Goal: Information Seeking & Learning: Compare options

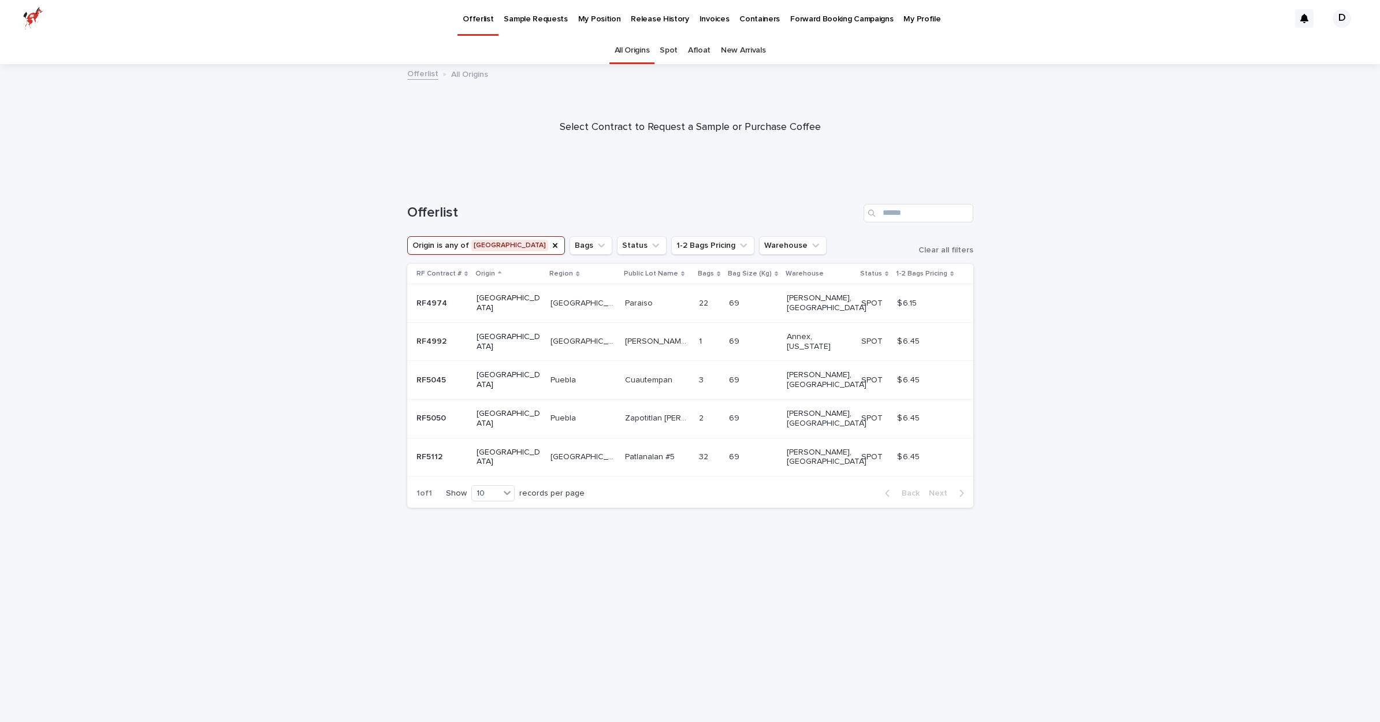
click at [515, 12] on p "Sample Requests" at bounding box center [536, 12] width 64 height 24
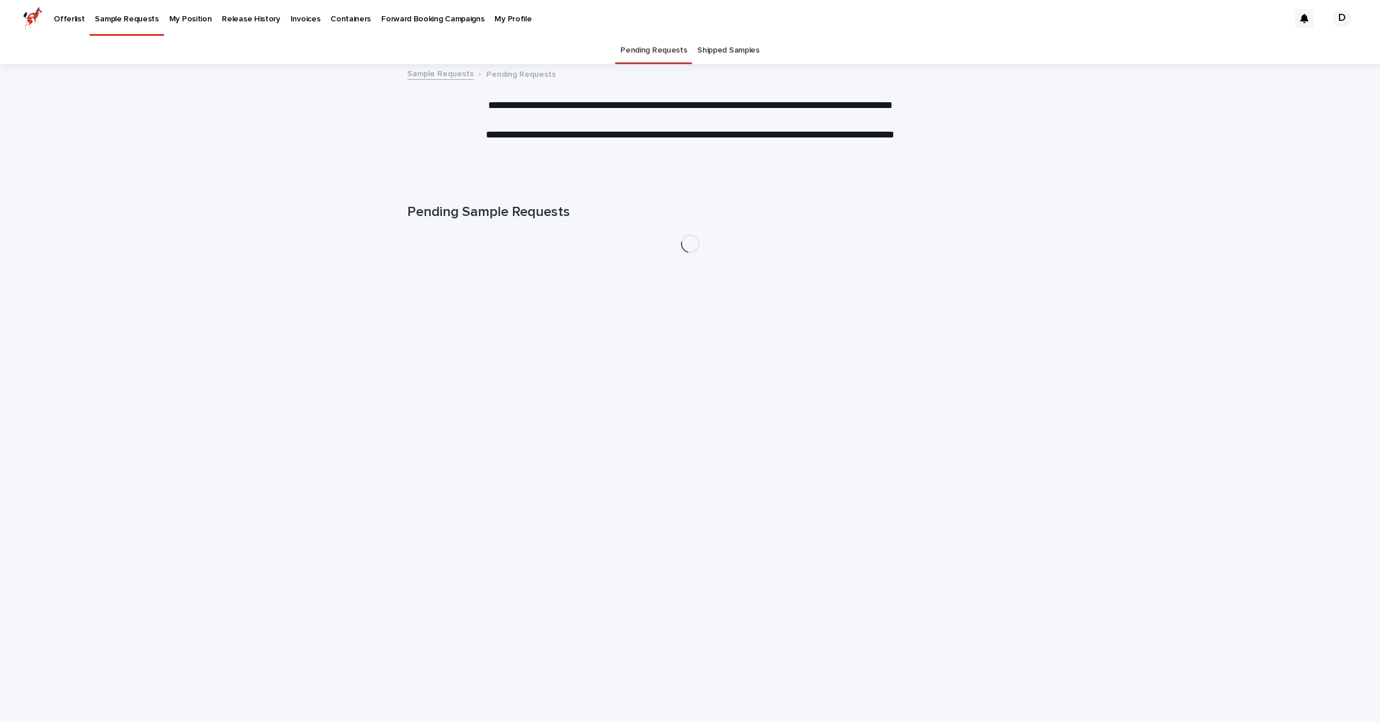
click at [158, 16] on p "Sample Requests" at bounding box center [127, 12] width 64 height 24
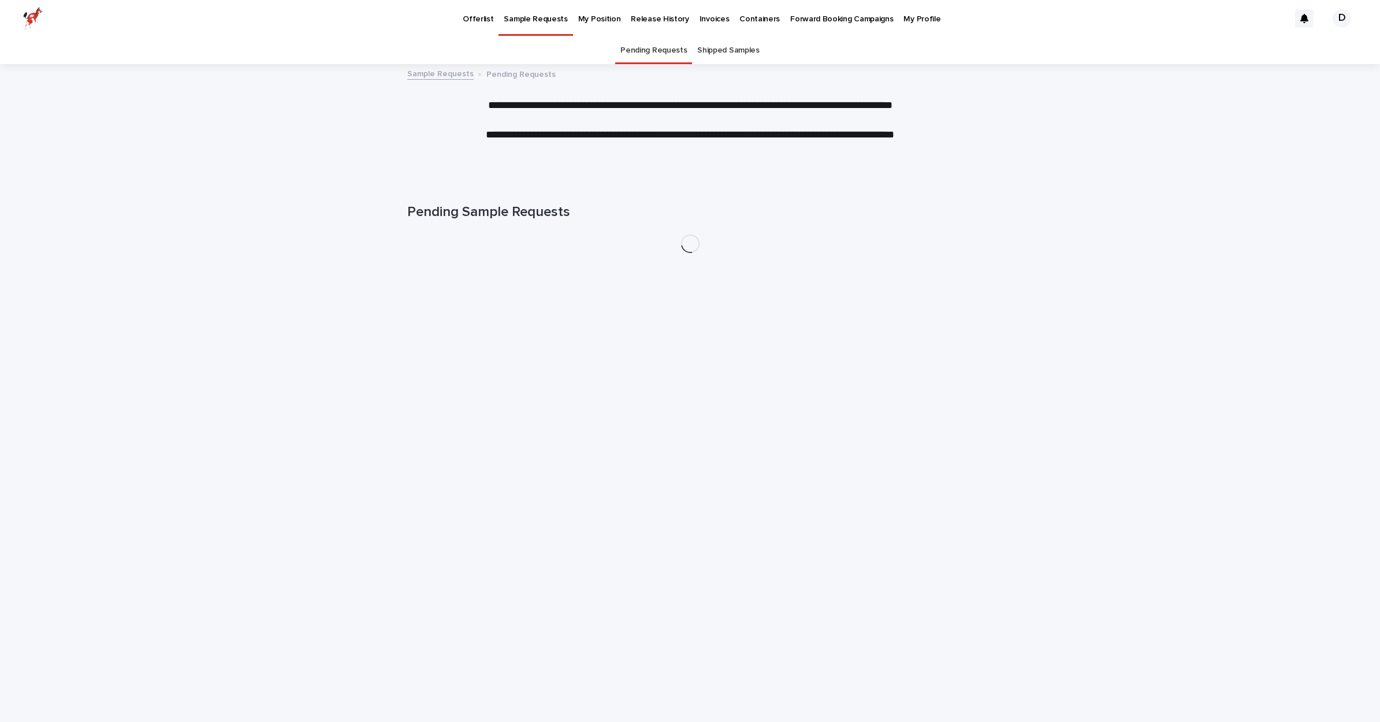
click at [466, 16] on p "Offerlist" at bounding box center [478, 12] width 31 height 24
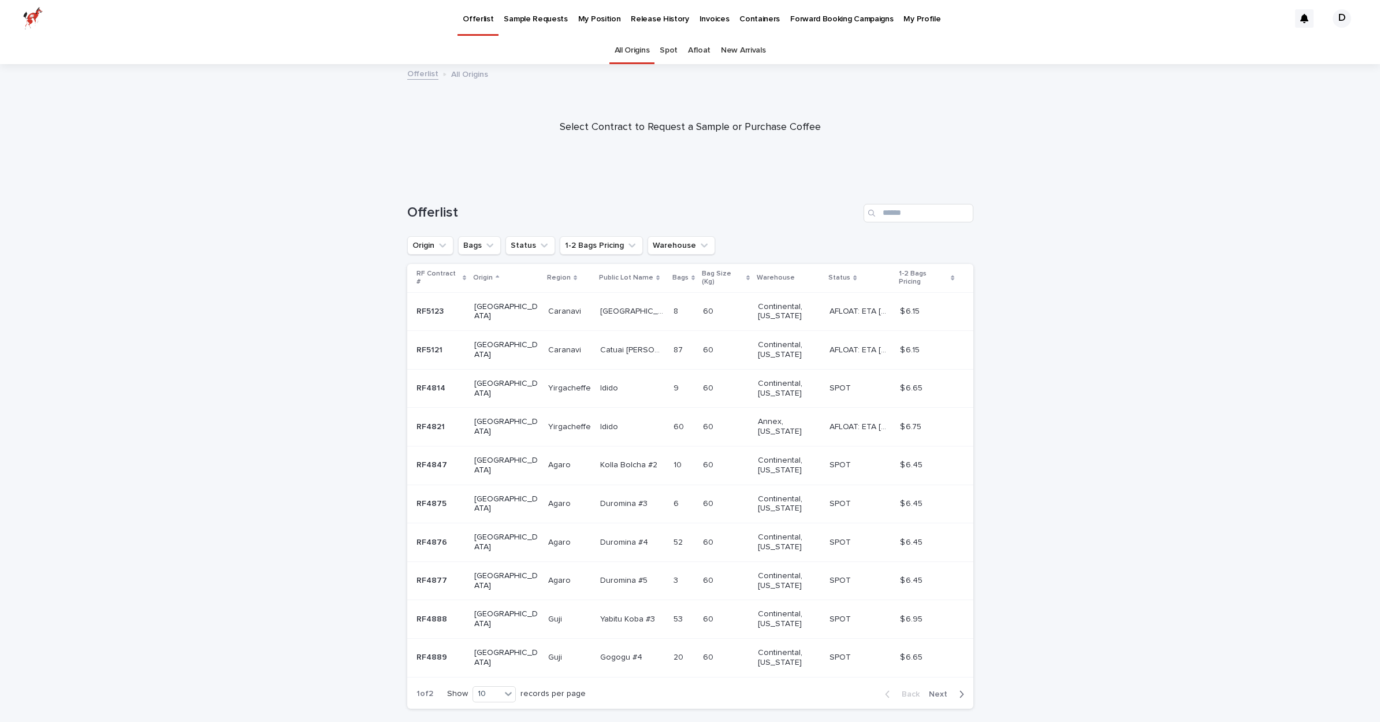
click at [429, 76] on link "Offerlist" at bounding box center [422, 72] width 31 height 13
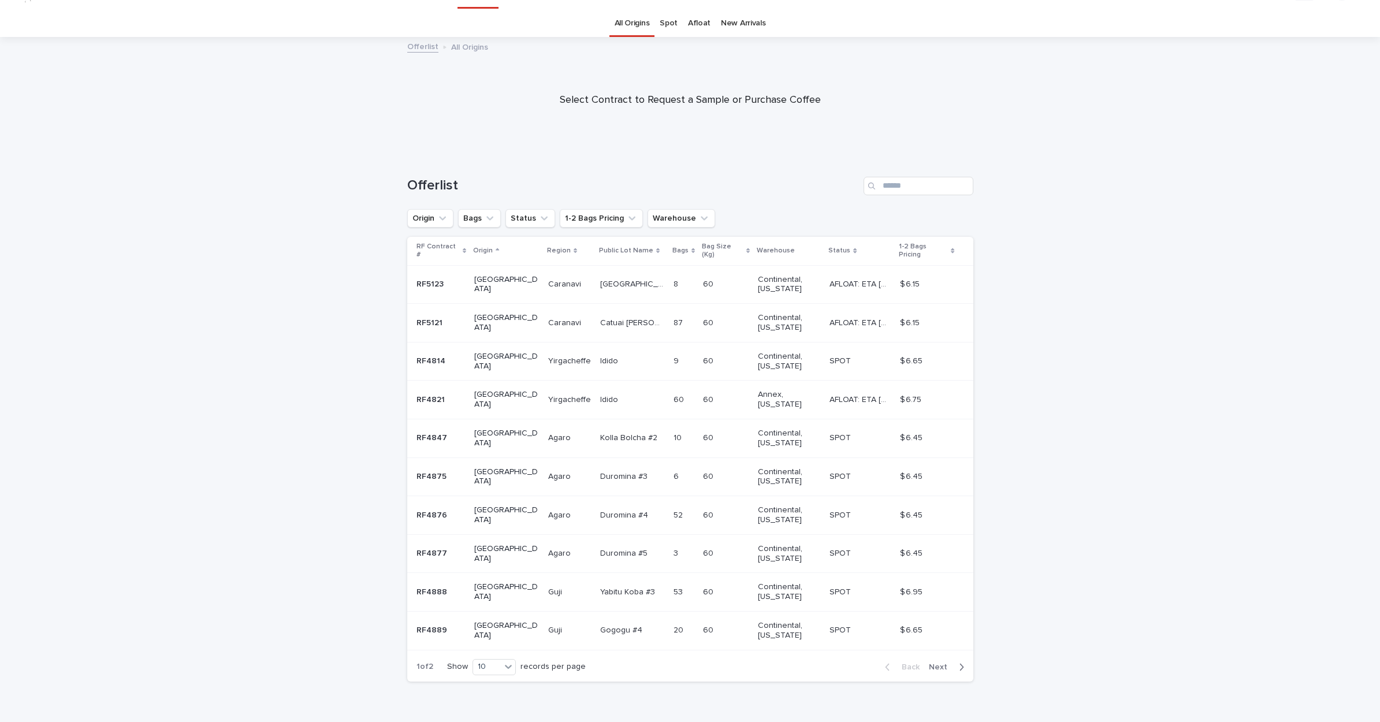
scroll to position [27, 0]
click at [509, 662] on icon at bounding box center [509, 668] width 12 height 12
click at [490, 668] on div "20" at bounding box center [495, 670] width 42 height 14
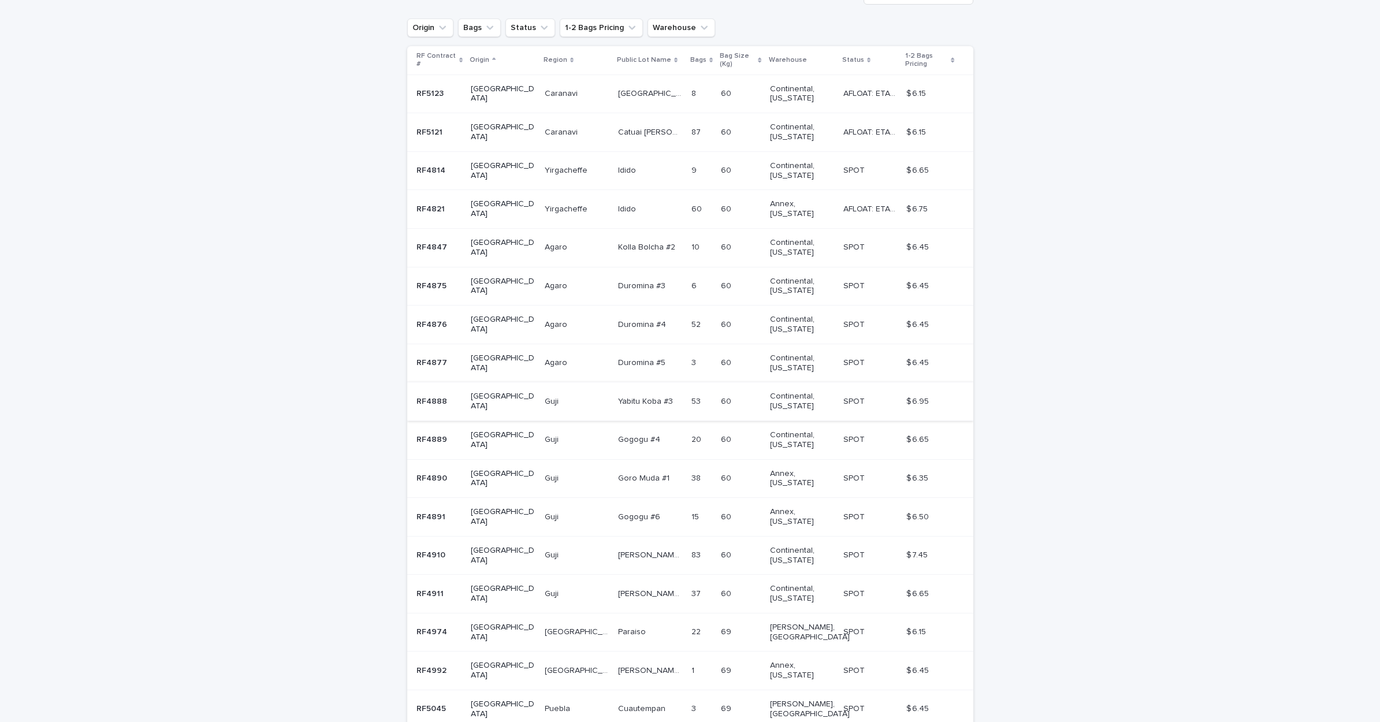
scroll to position [206, 0]
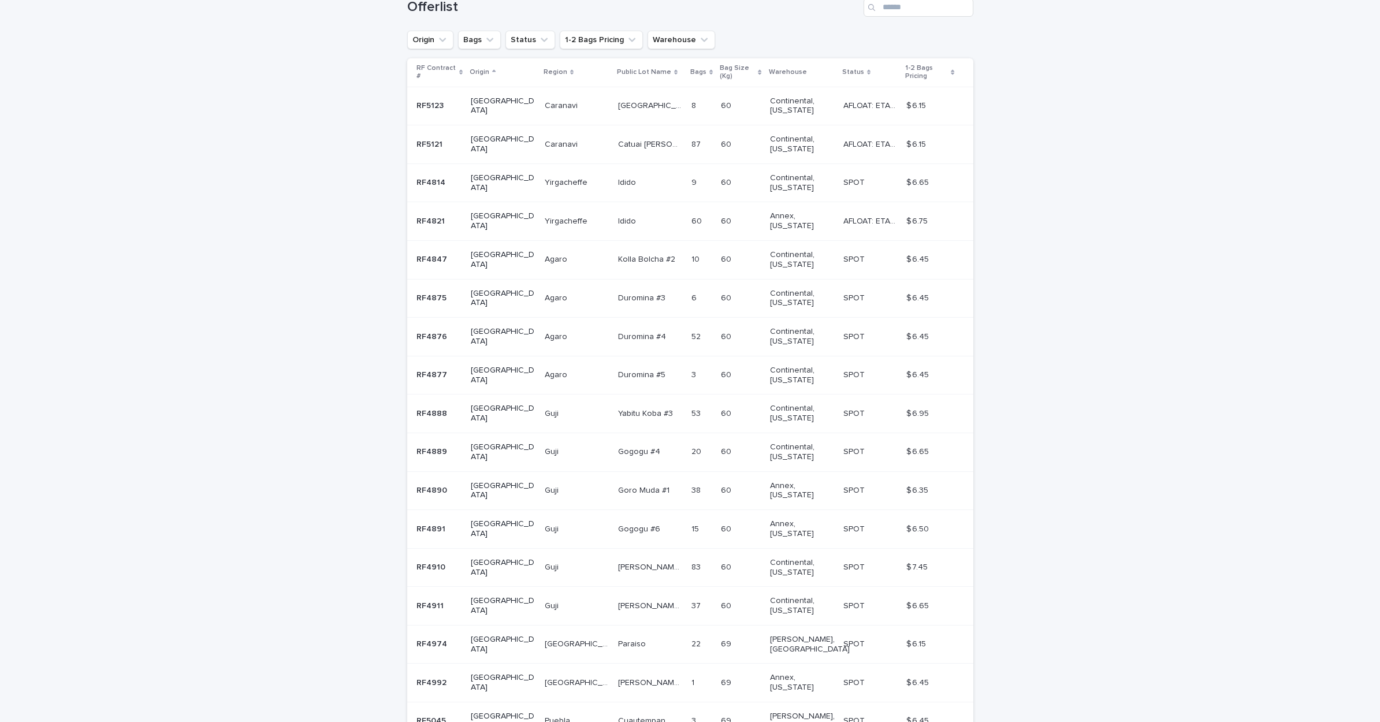
click at [552, 293] on p at bounding box center [577, 298] width 64 height 10
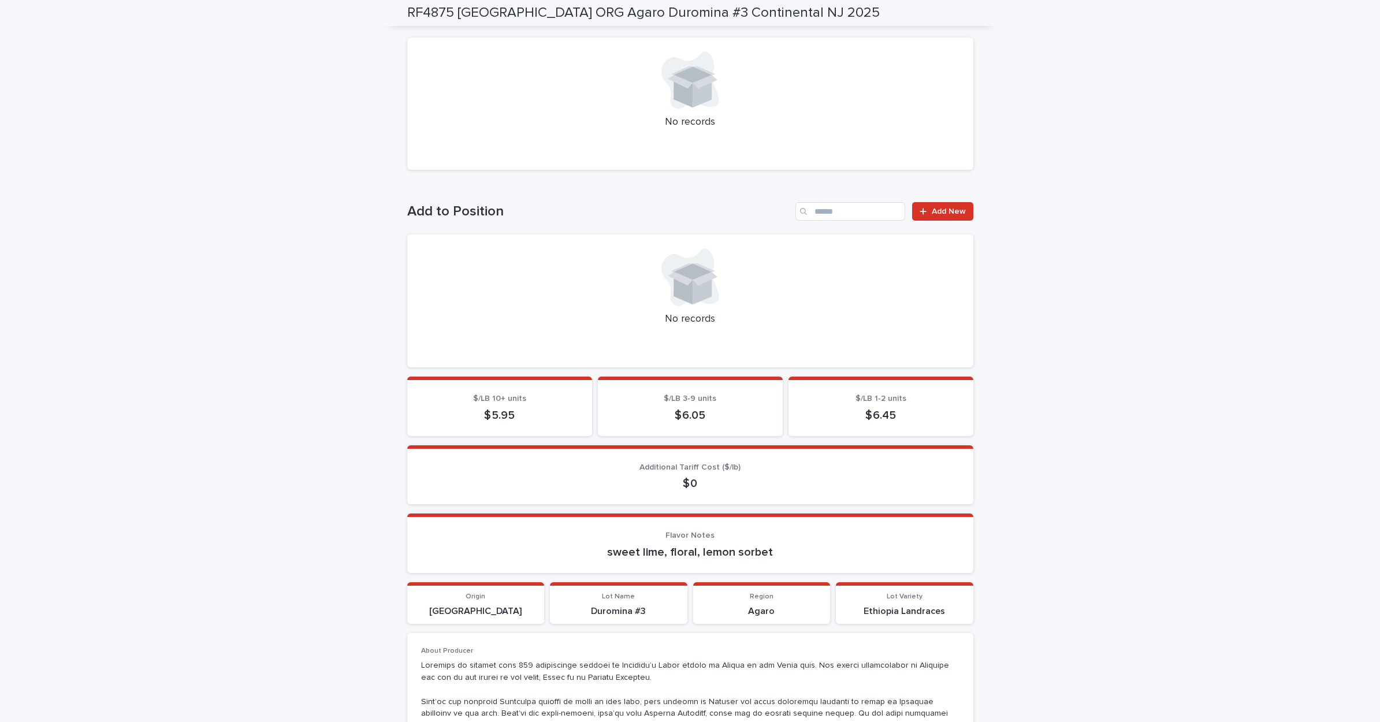
scroll to position [73, 0]
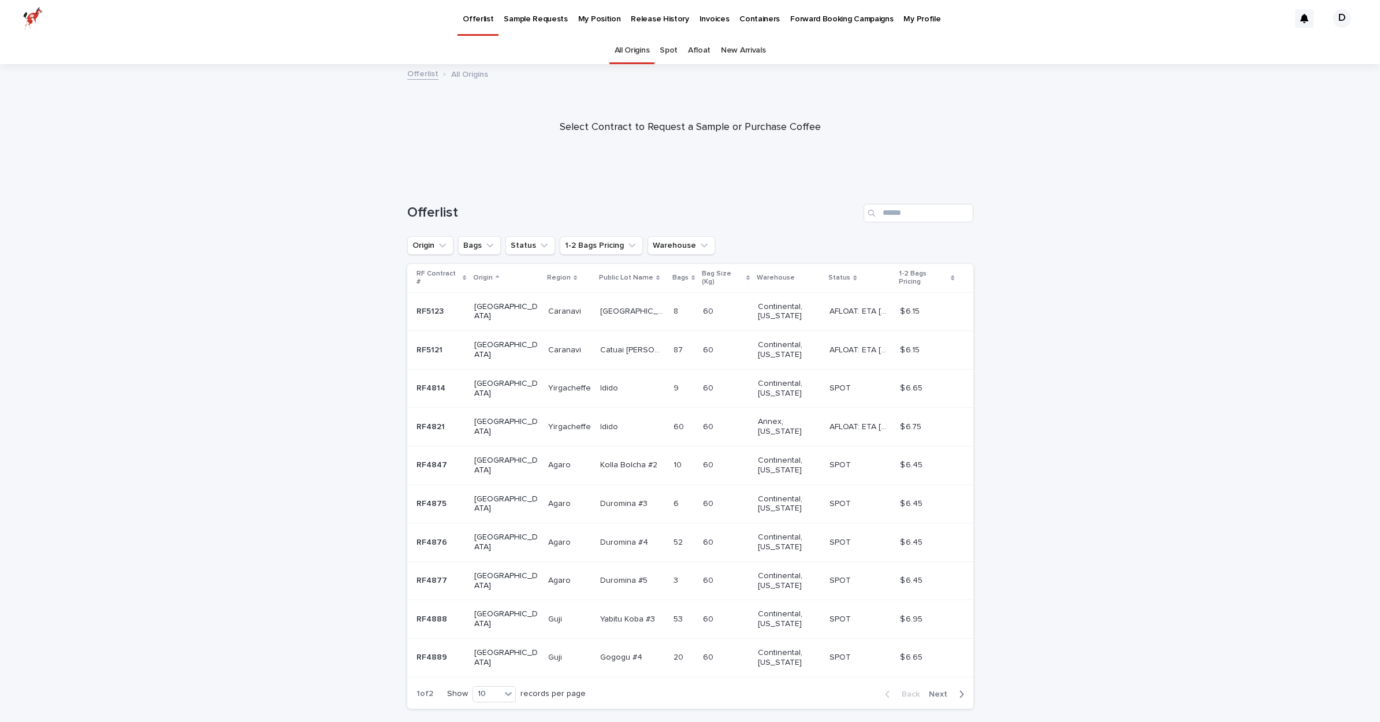
scroll to position [27, 0]
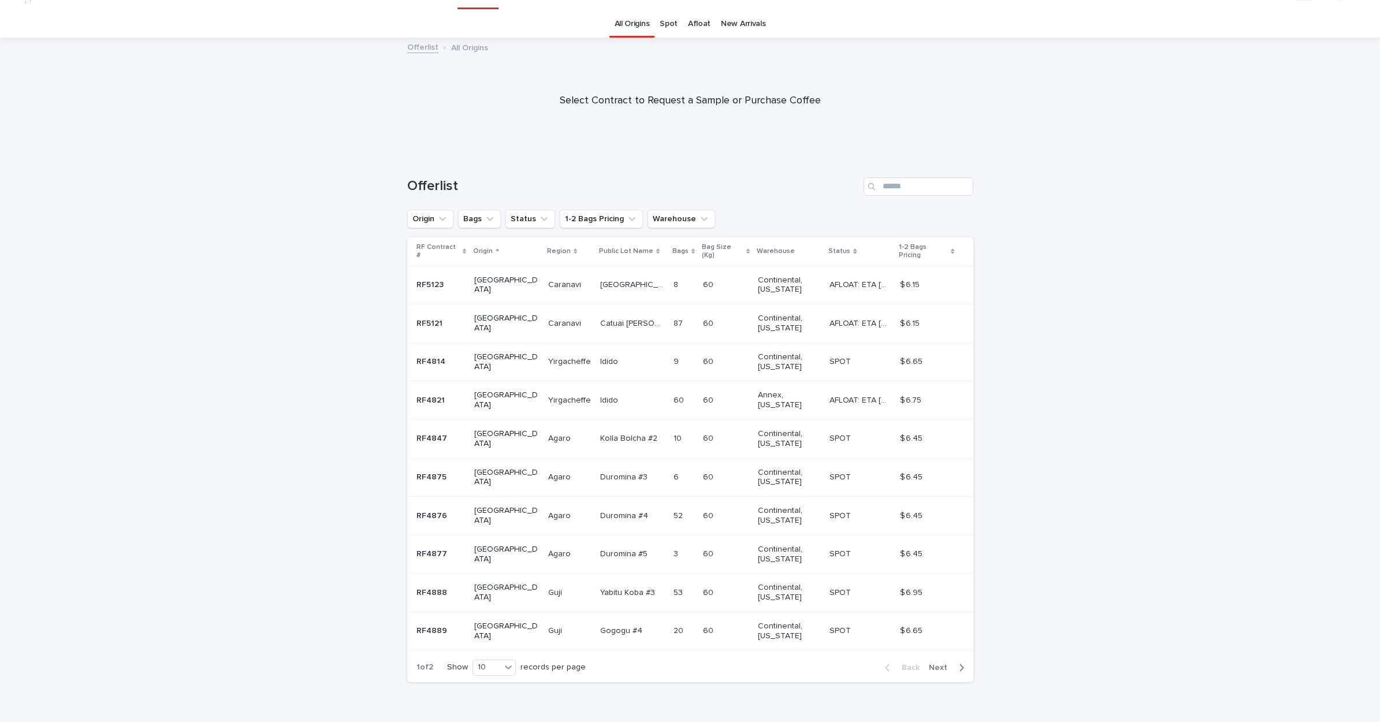
click at [558, 434] on p at bounding box center [569, 439] width 43 height 10
drag, startPoint x: 510, startPoint y: 644, endPoint x: 506, endPoint y: 648, distance: 6.1
click at [510, 662] on icon at bounding box center [509, 668] width 12 height 12
click at [499, 666] on div "20" at bounding box center [495, 670] width 42 height 14
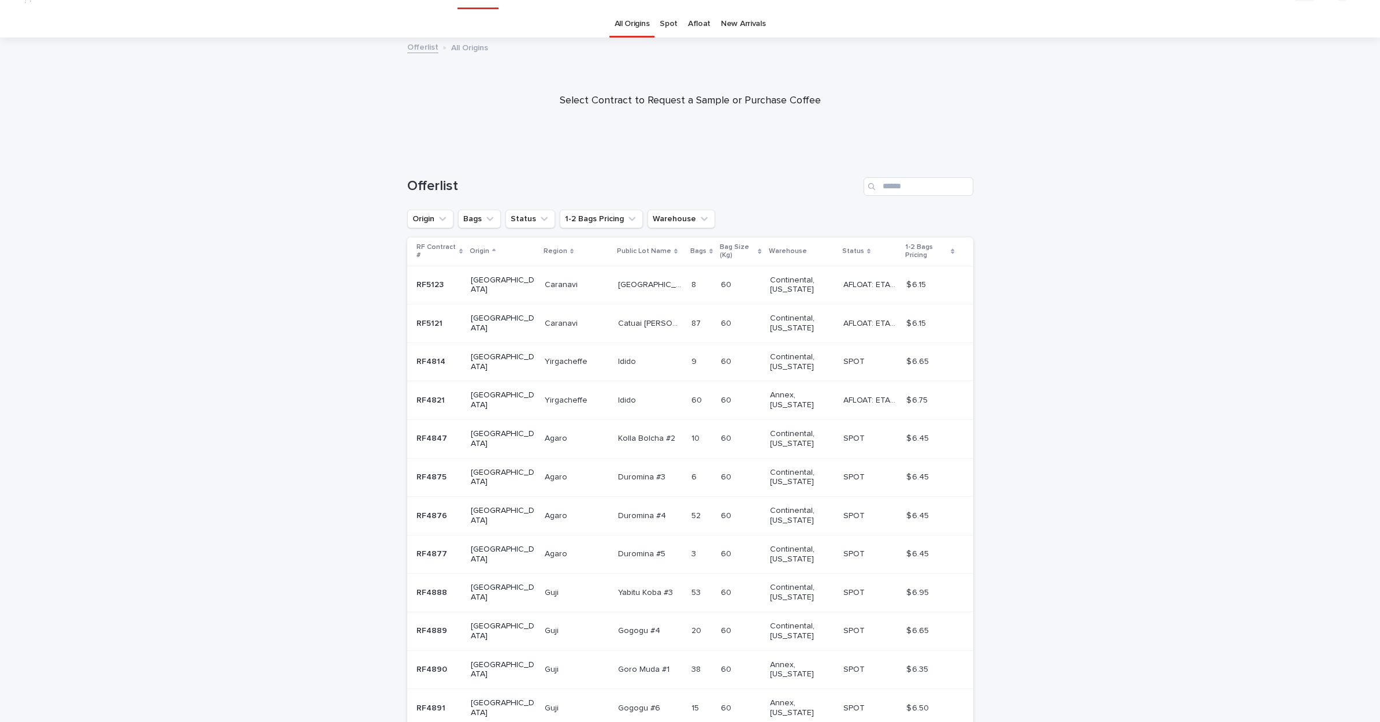
scroll to position [300, 0]
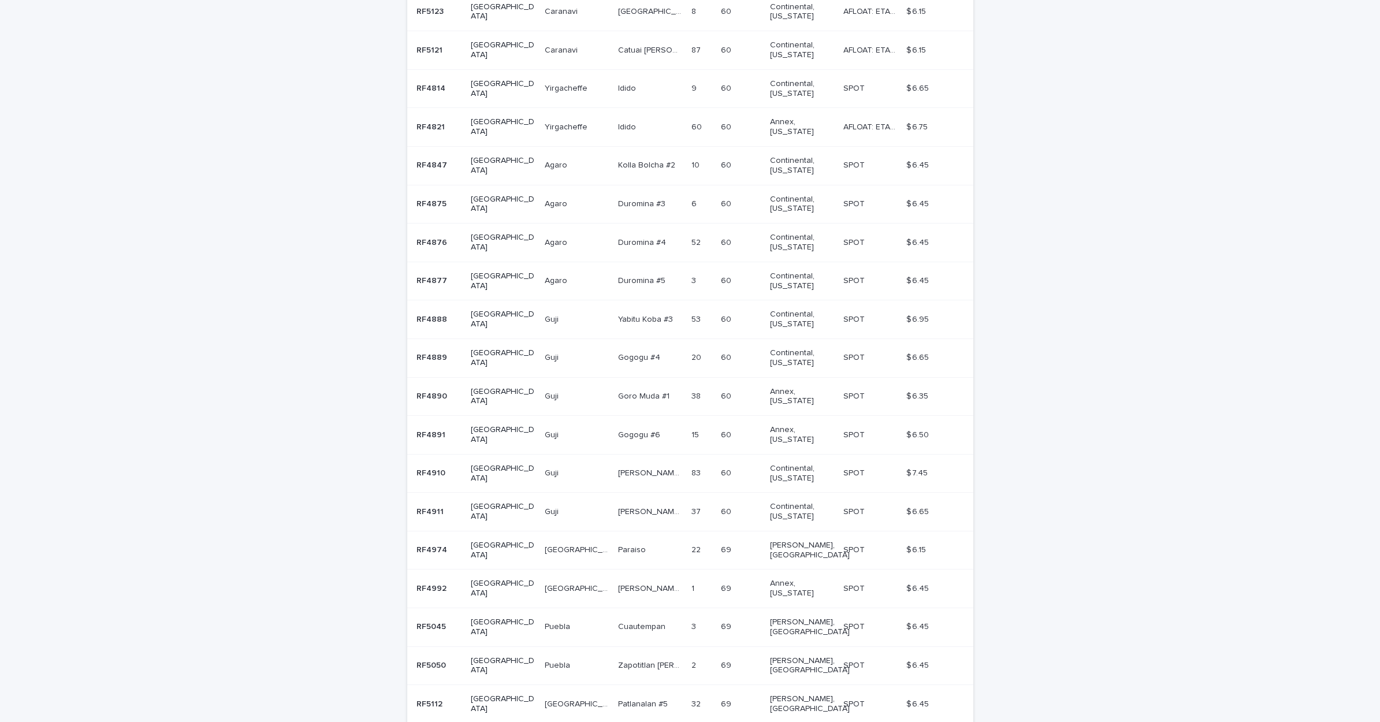
click at [618, 505] on p "[PERSON_NAME] Harsu [PERSON_NAME] lot #3 Natural" at bounding box center [651, 511] width 66 height 12
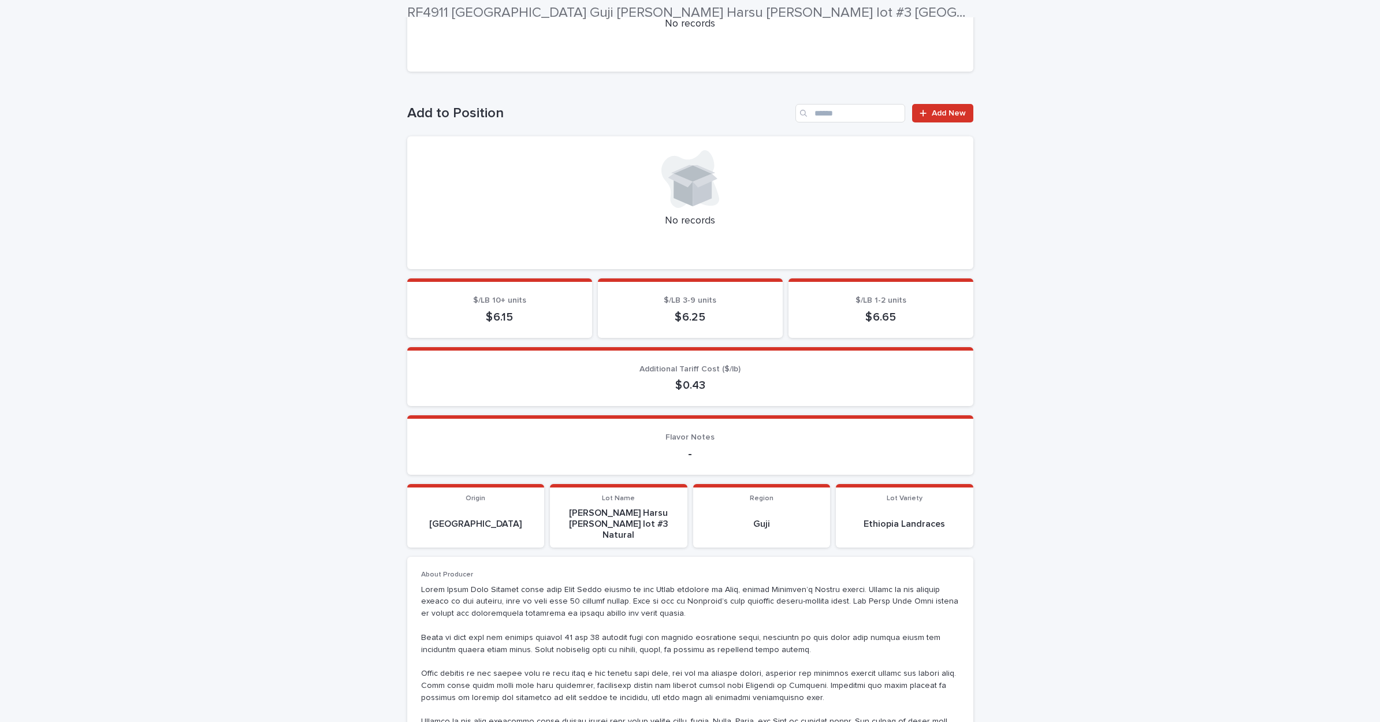
scroll to position [363, 0]
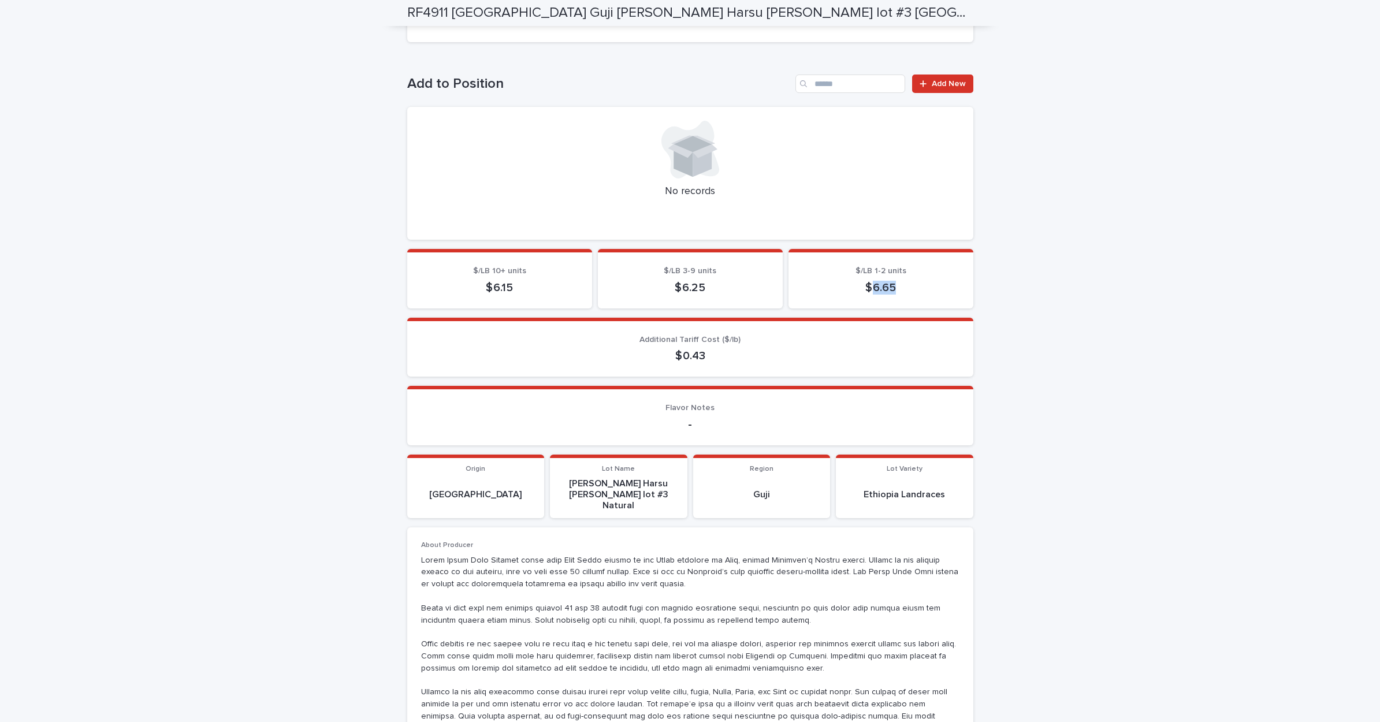
drag, startPoint x: 879, startPoint y: 280, endPoint x: 914, endPoint y: 280, distance: 35.2
click at [914, 281] on p "$ 6.65" at bounding box center [880, 288] width 157 height 14
drag, startPoint x: 942, startPoint y: 282, endPoint x: 956, endPoint y: 285, distance: 13.7
click at [942, 282] on p "$ 6.65" at bounding box center [880, 288] width 157 height 14
drag, startPoint x: 872, startPoint y: 286, endPoint x: 932, endPoint y: 283, distance: 60.7
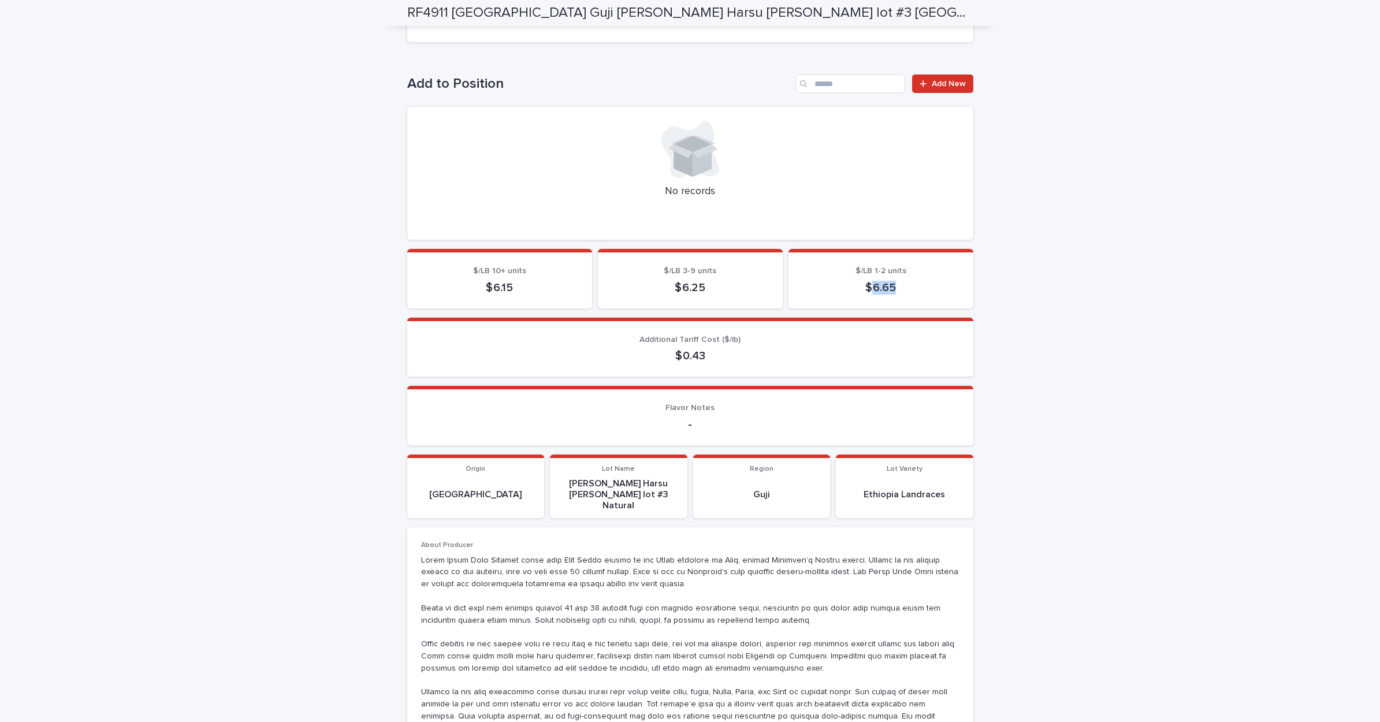
click at [931, 283] on p "$ 6.65" at bounding box center [880, 288] width 157 height 14
click at [932, 283] on p "$ 6.65" at bounding box center [880, 288] width 157 height 14
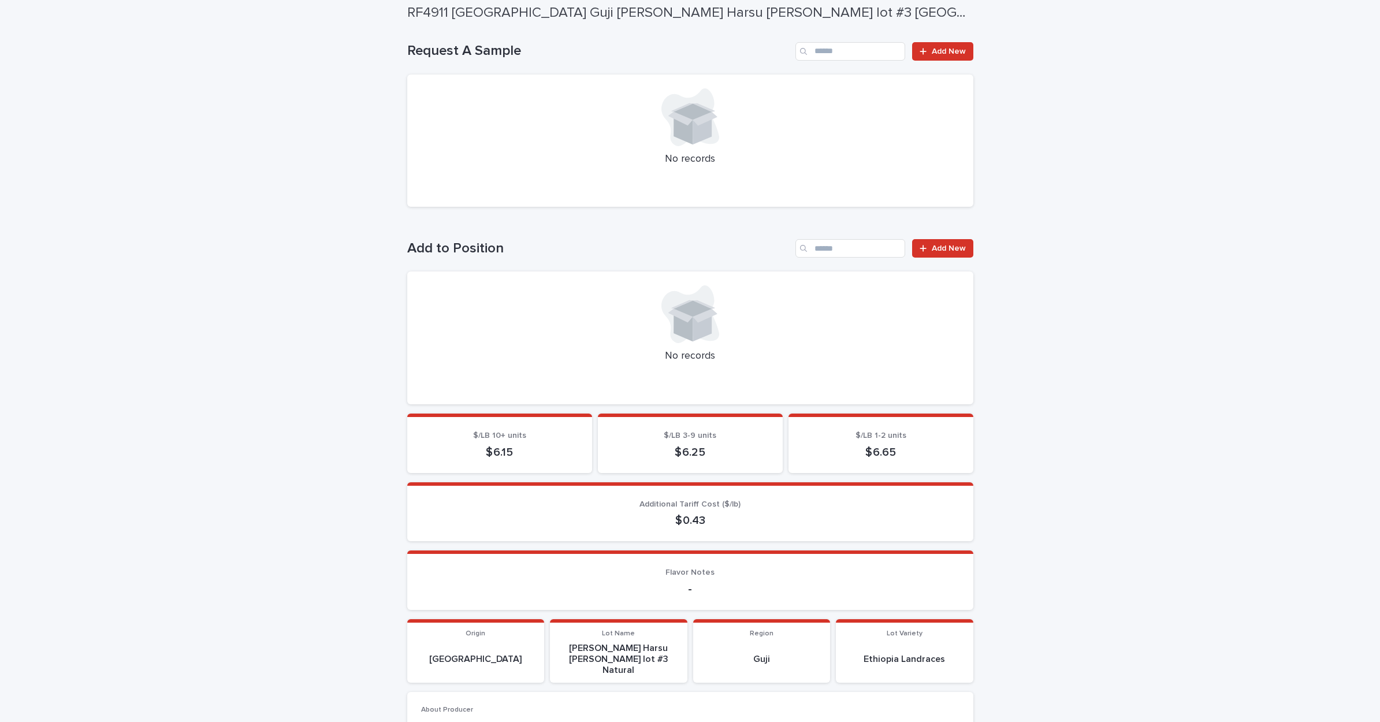
scroll to position [199, 0]
drag, startPoint x: 672, startPoint y: 516, endPoint x: 741, endPoint y: 536, distance: 71.5
click at [741, 536] on section "Additional Tariff Cost ($/lb) $ 0.43" at bounding box center [690, 511] width 566 height 60
click at [744, 530] on section "Additional Tariff Cost ($/lb) $ 0.43" at bounding box center [690, 511] width 566 height 60
click at [923, 449] on p "$ 6.65" at bounding box center [880, 451] width 157 height 14
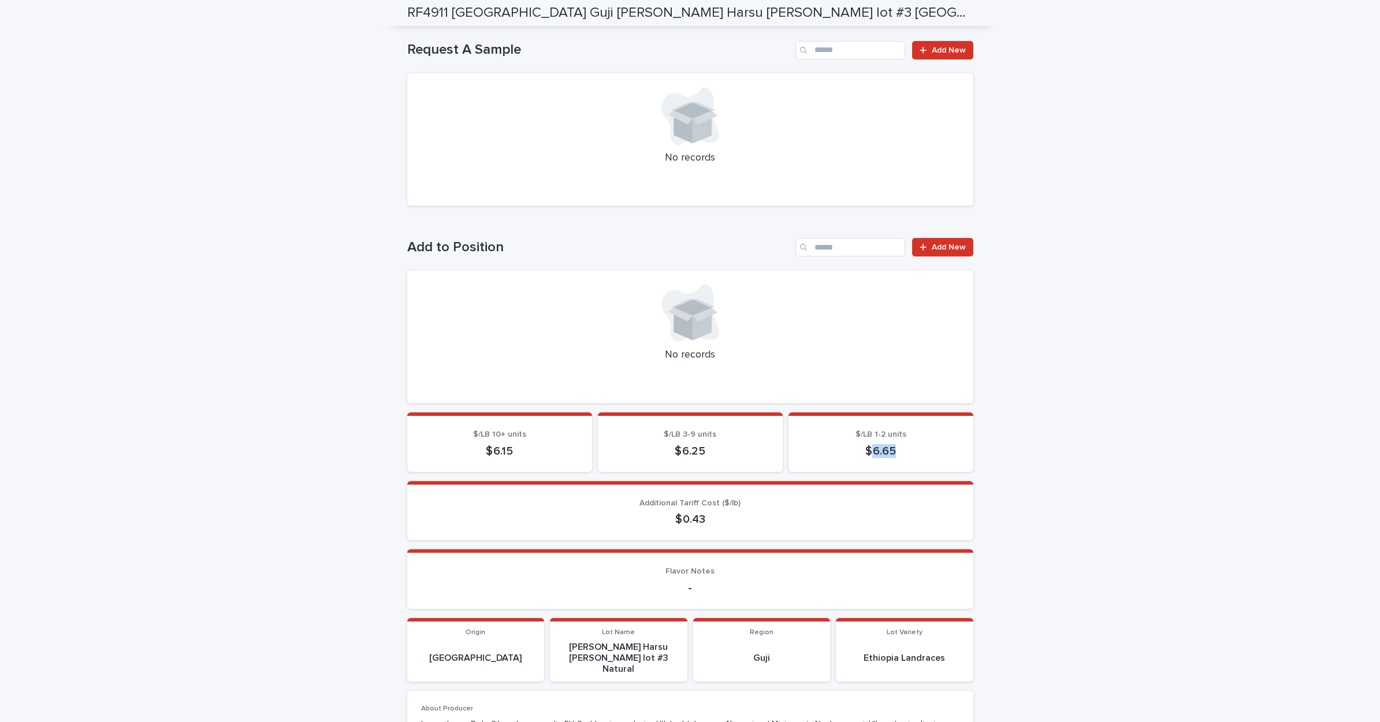
click at [934, 447] on p "$ 6.65" at bounding box center [880, 451] width 157 height 14
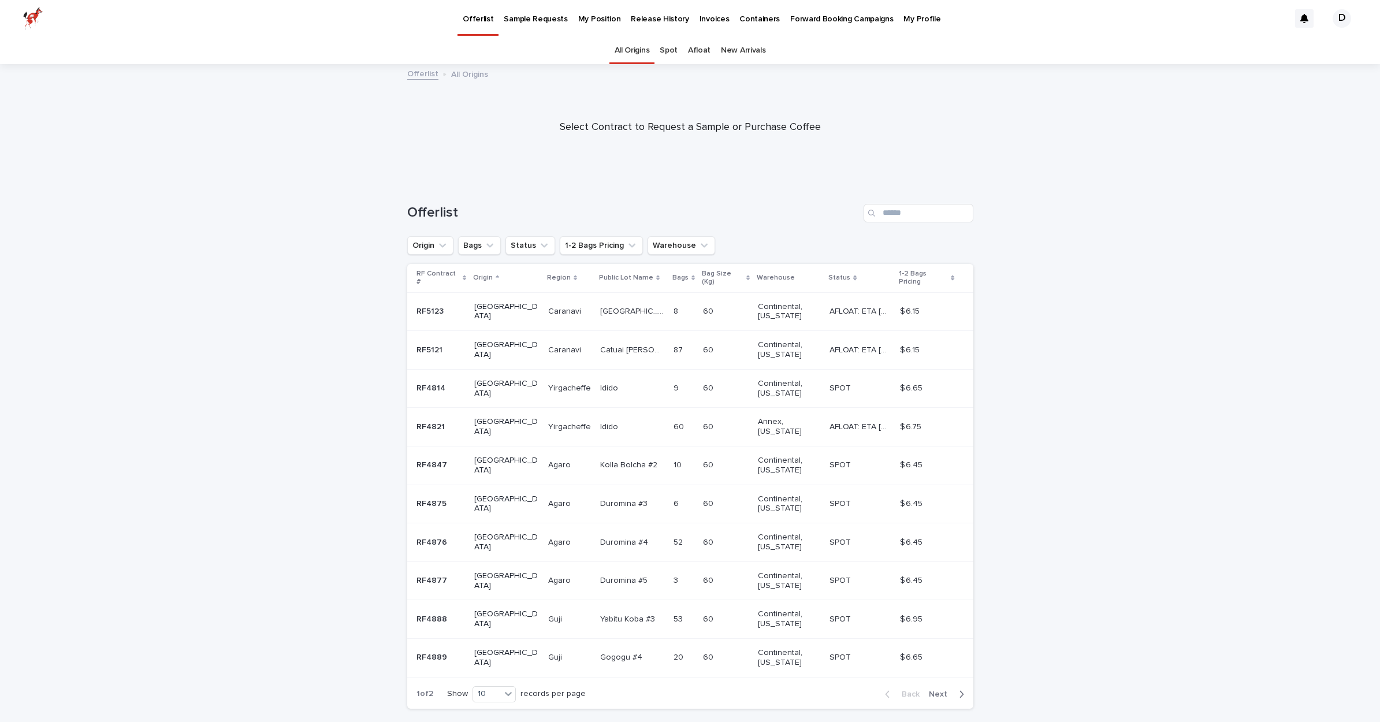
scroll to position [27, 0]
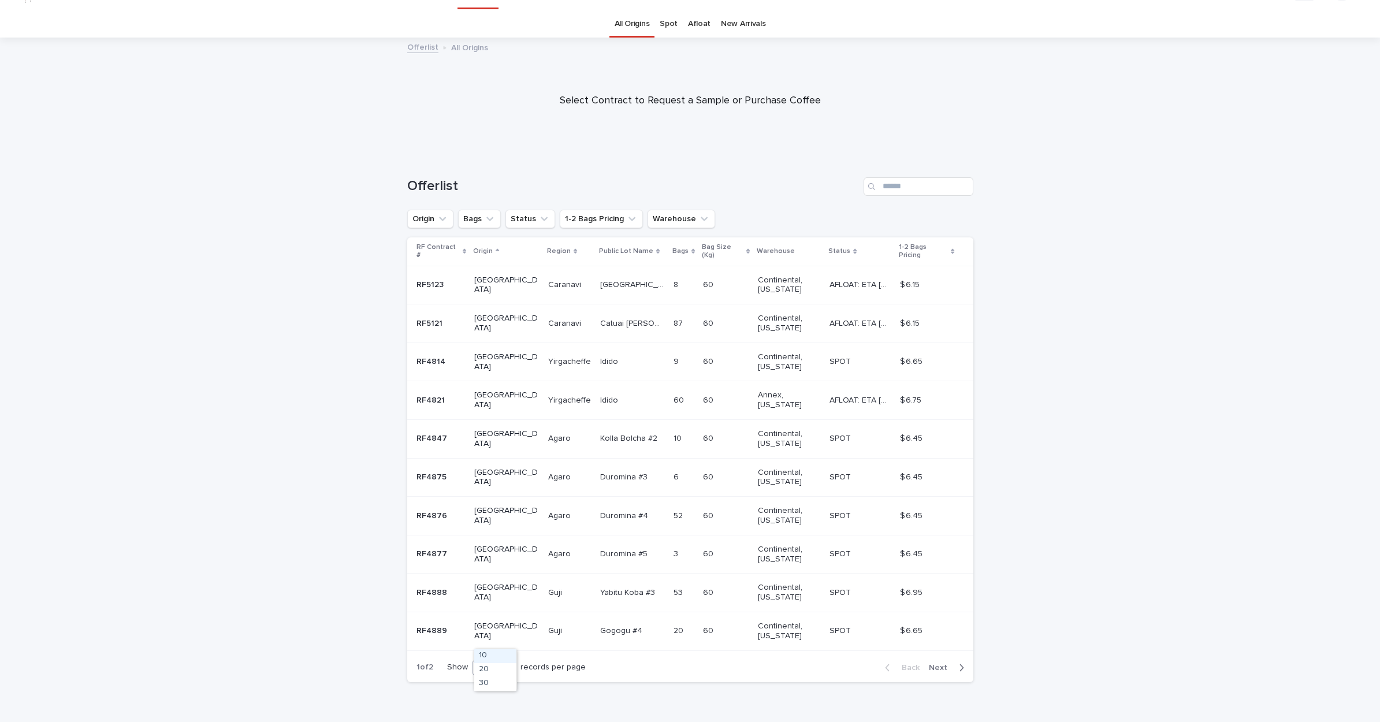
click at [508, 666] on icon at bounding box center [508, 668] width 7 height 4
click at [496, 670] on div "20" at bounding box center [495, 670] width 42 height 14
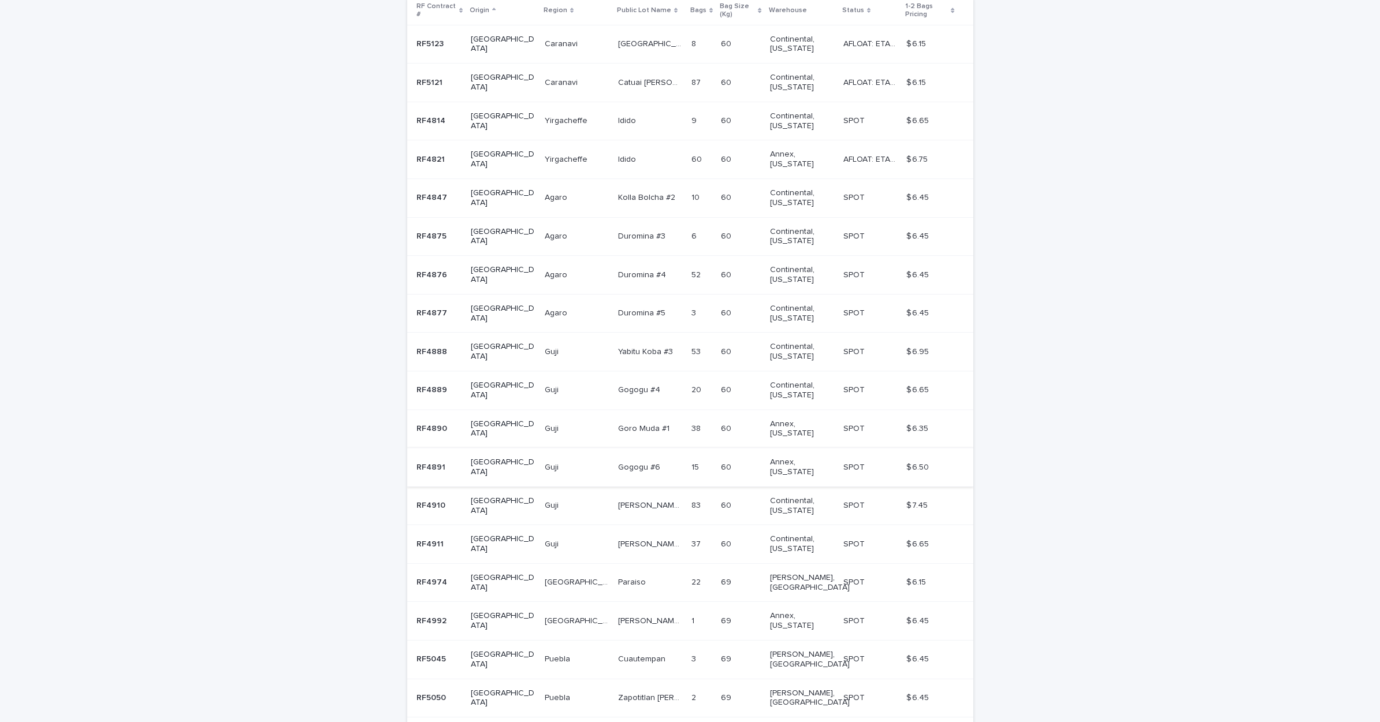
scroll to position [270, 0]
click at [559, 537] on p at bounding box center [577, 542] width 64 height 10
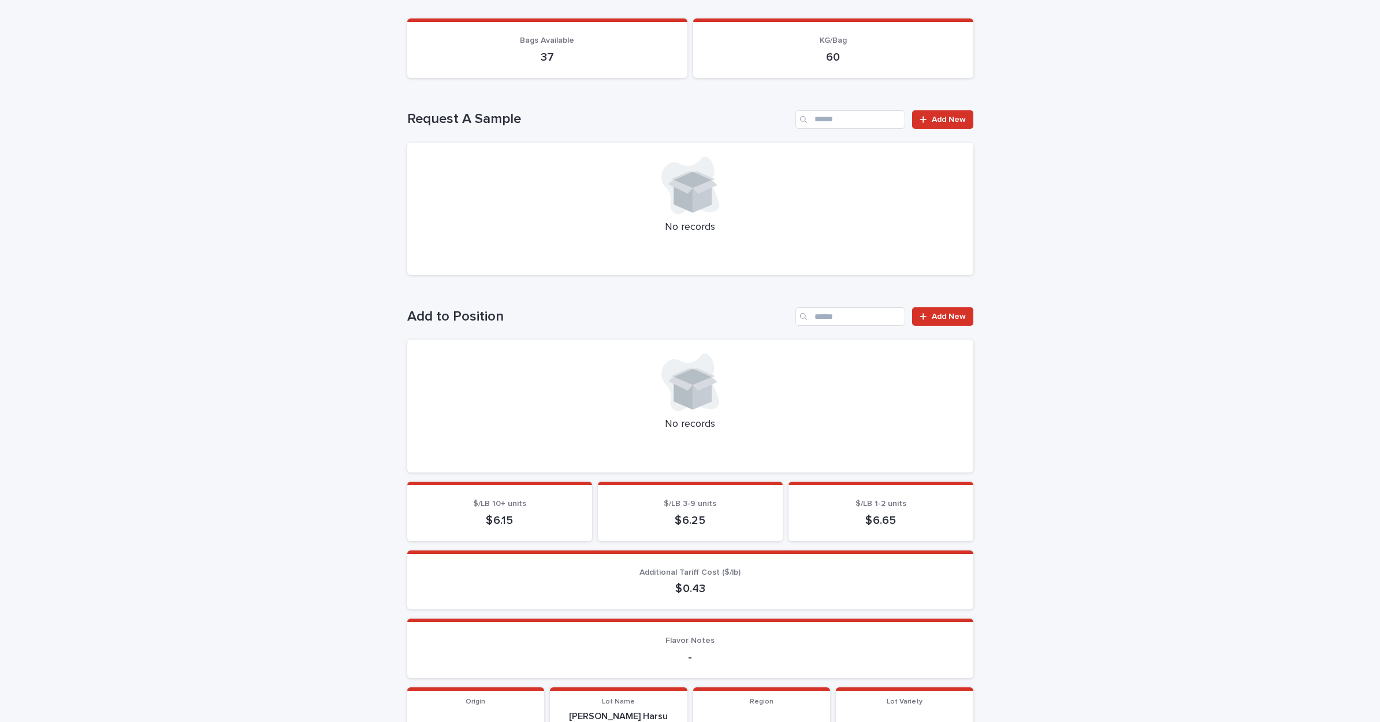
scroll to position [143, 0]
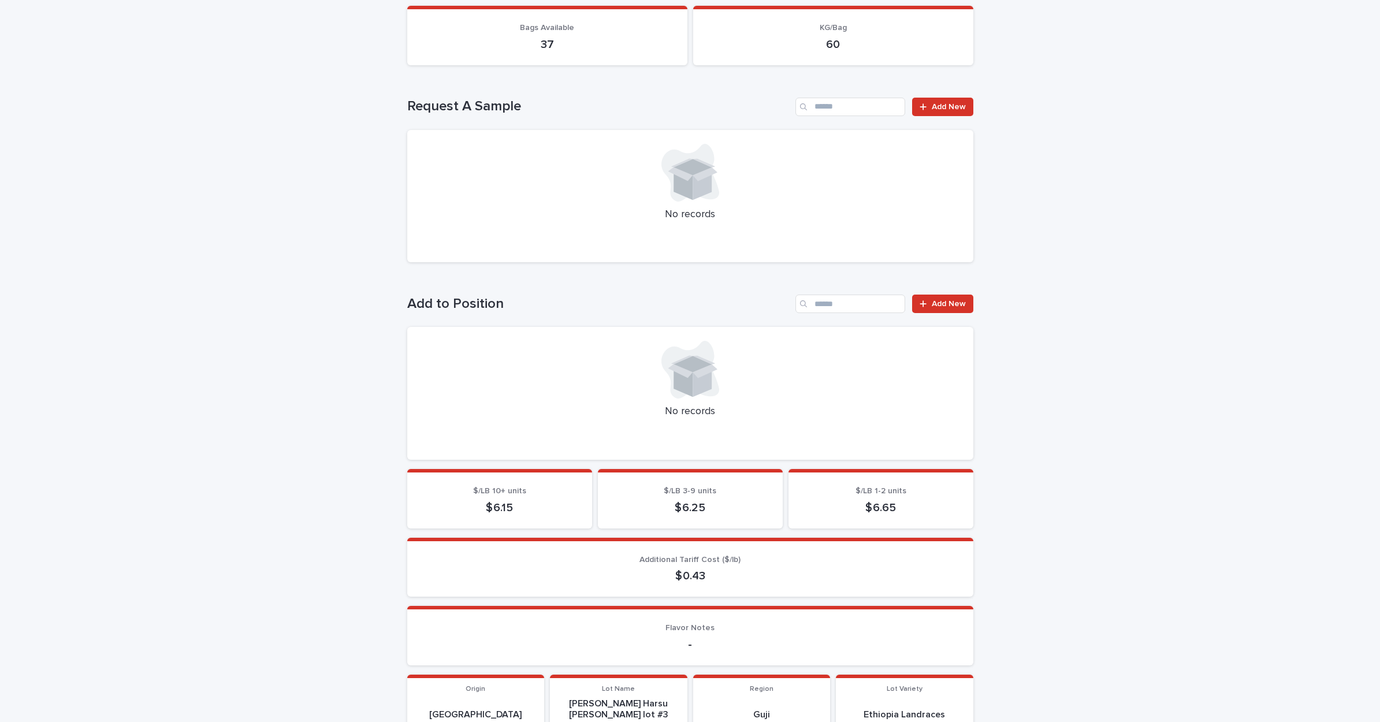
click at [700, 525] on section "$/LB 3-9 units $ 6.25" at bounding box center [690, 499] width 185 height 60
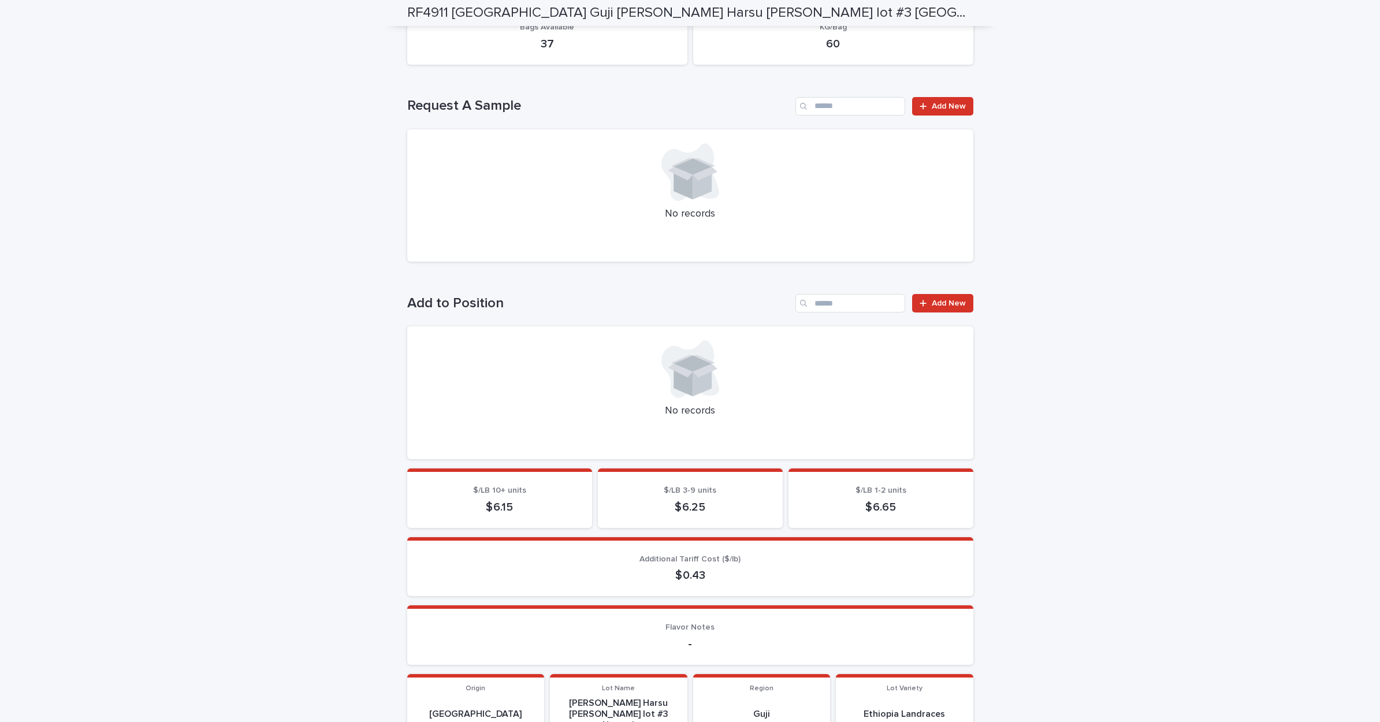
click at [696, 511] on p "$ 6.25" at bounding box center [690, 507] width 157 height 14
drag, startPoint x: 874, startPoint y: 499, endPoint x: 599, endPoint y: 486, distance: 275.9
click at [874, 500] on p "$ 6.65" at bounding box center [880, 507] width 157 height 14
click at [510, 497] on div "$ 6.15" at bounding box center [499, 505] width 157 height 16
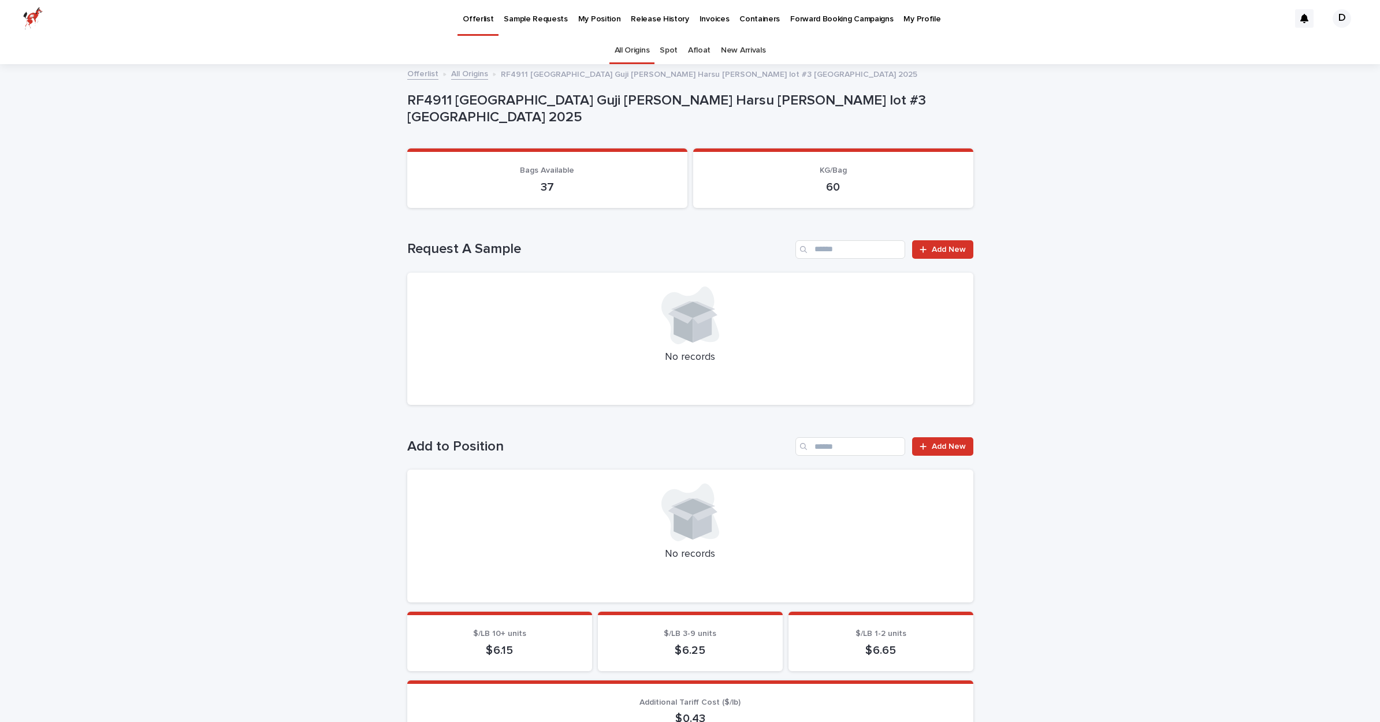
scroll to position [1, 0]
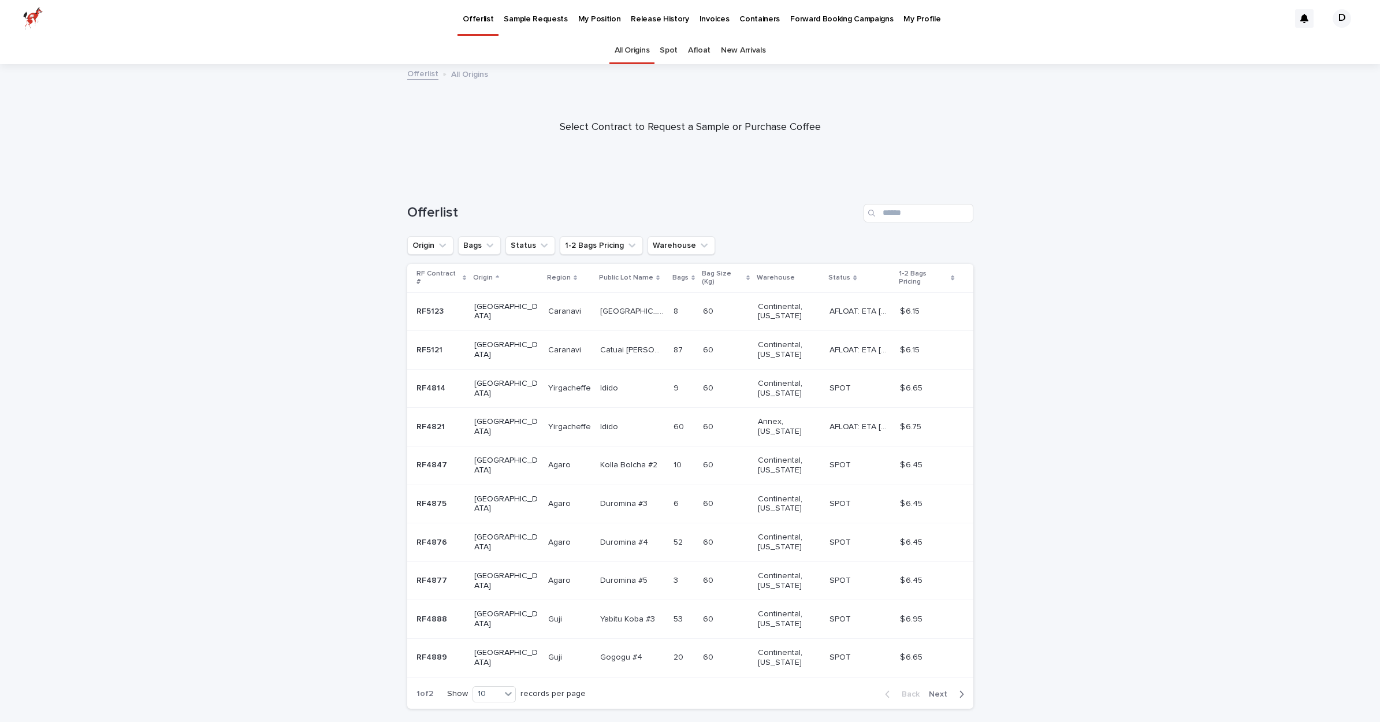
scroll to position [27, 0]
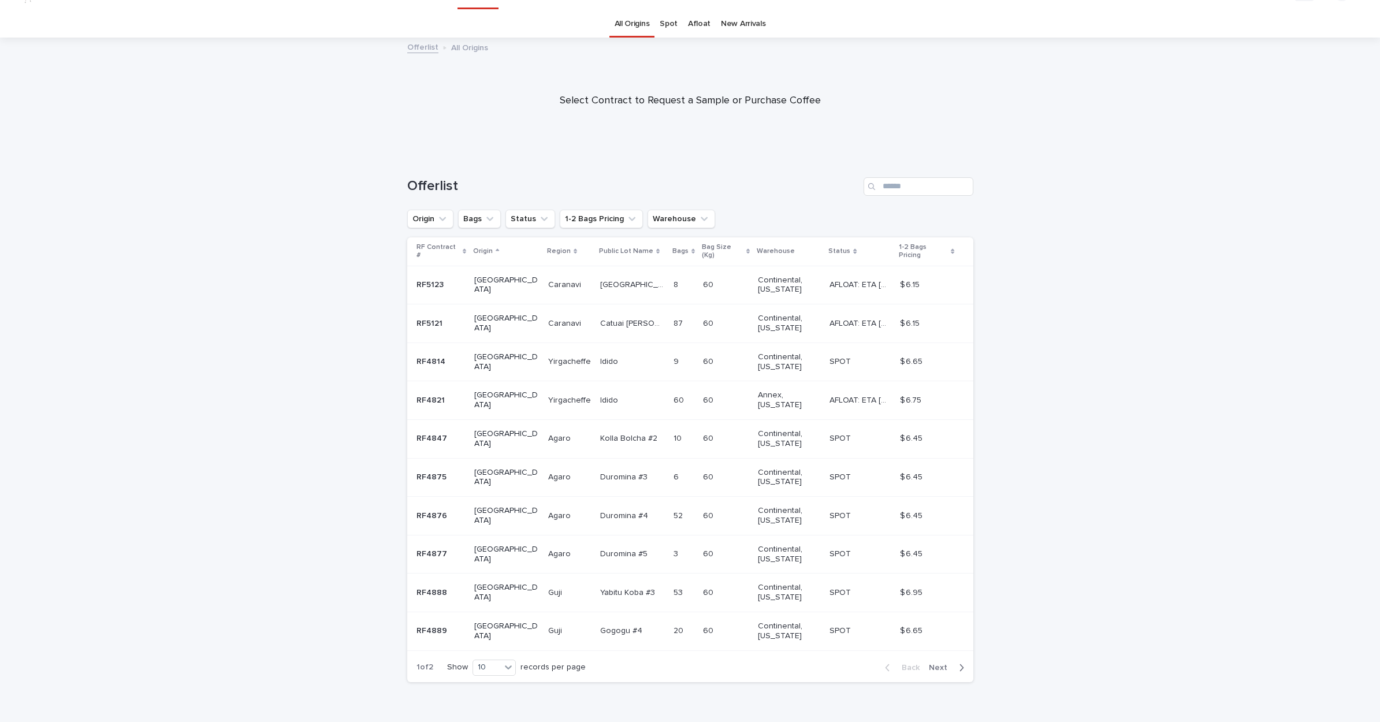
click at [548, 317] on p "Caranavi" at bounding box center [565, 323] width 35 height 12
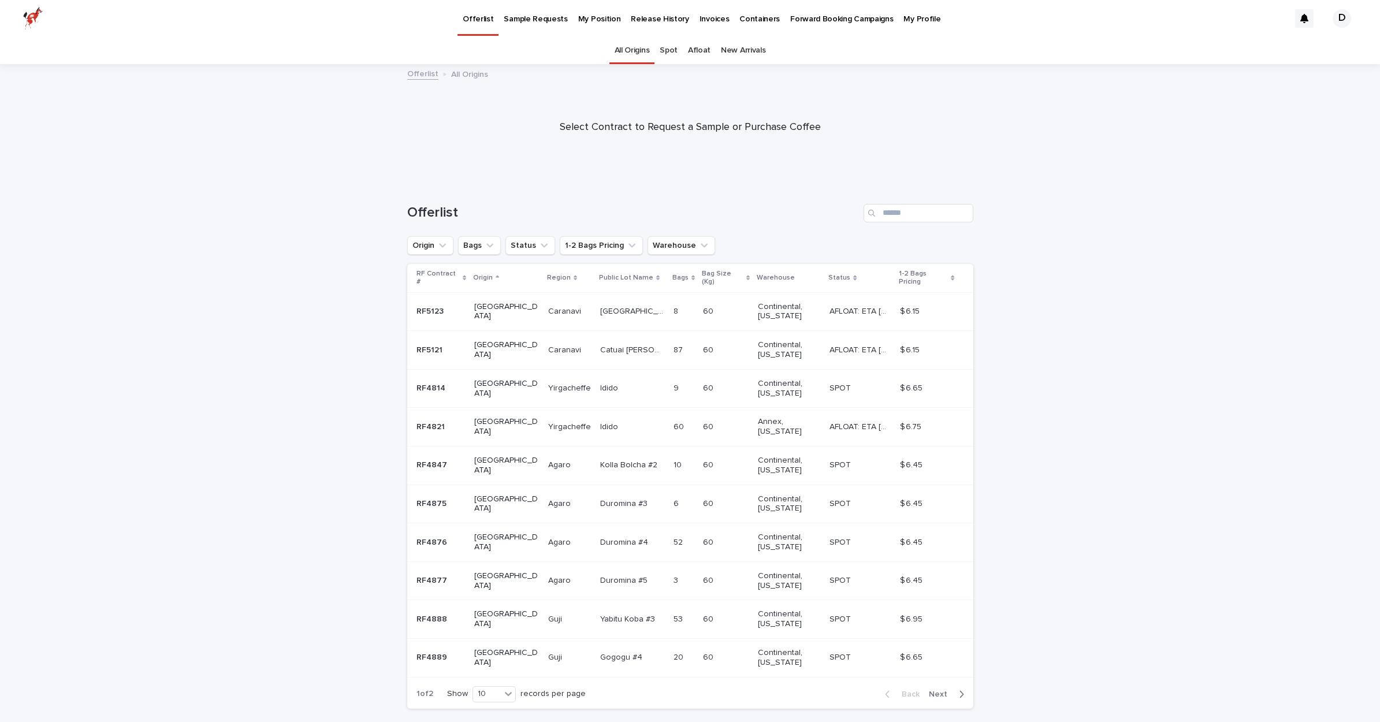
scroll to position [27, 0]
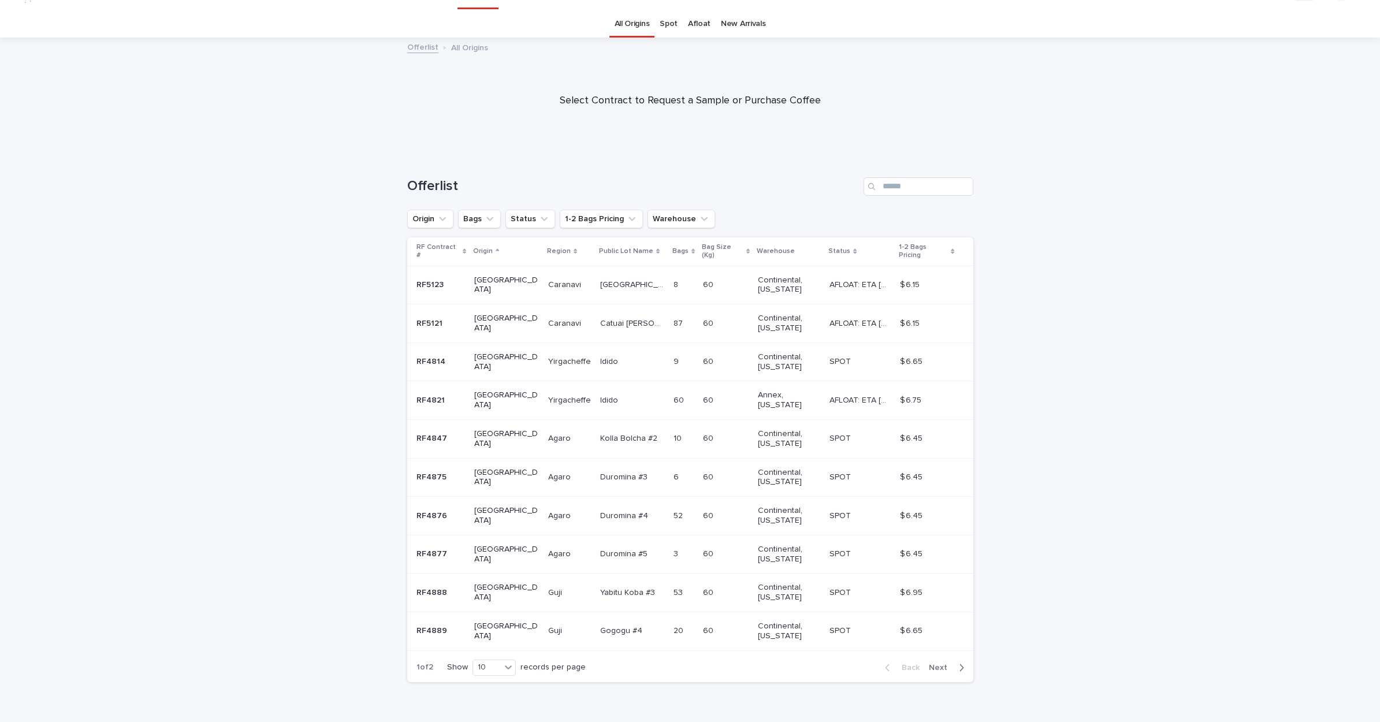
click at [600, 278] on p "[GEOGRAPHIC_DATA]" at bounding box center [633, 284] width 66 height 12
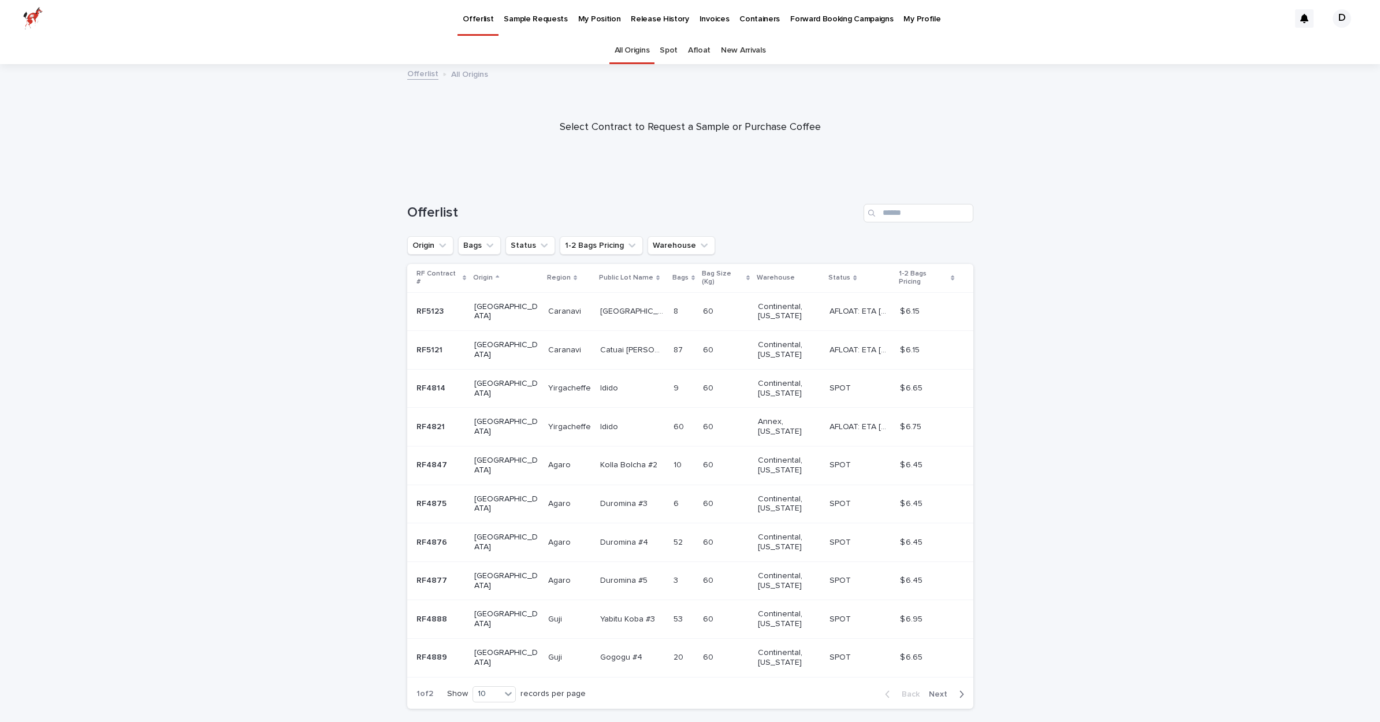
scroll to position [27, 0]
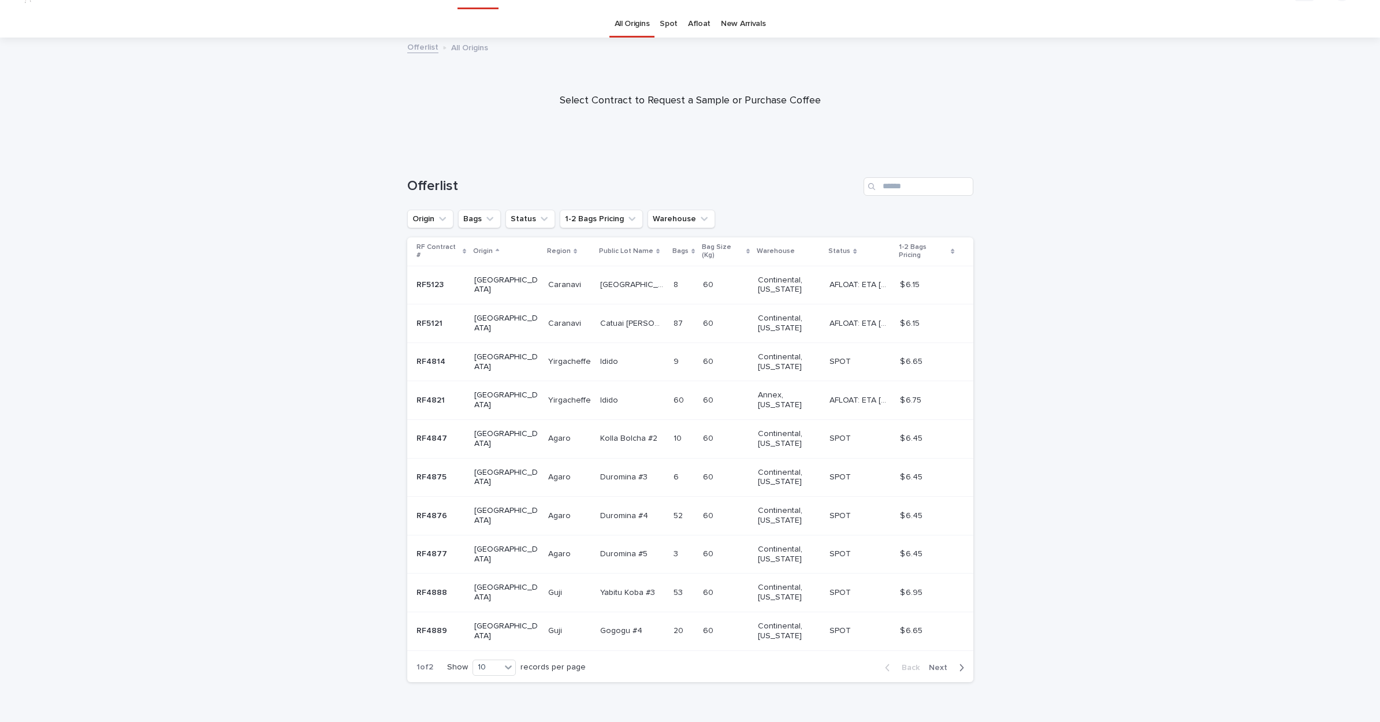
click at [596, 497] on td "Duromina #4 Duromina #4" at bounding box center [632, 516] width 73 height 39
click at [851, 434] on p at bounding box center [860, 439] width 61 height 10
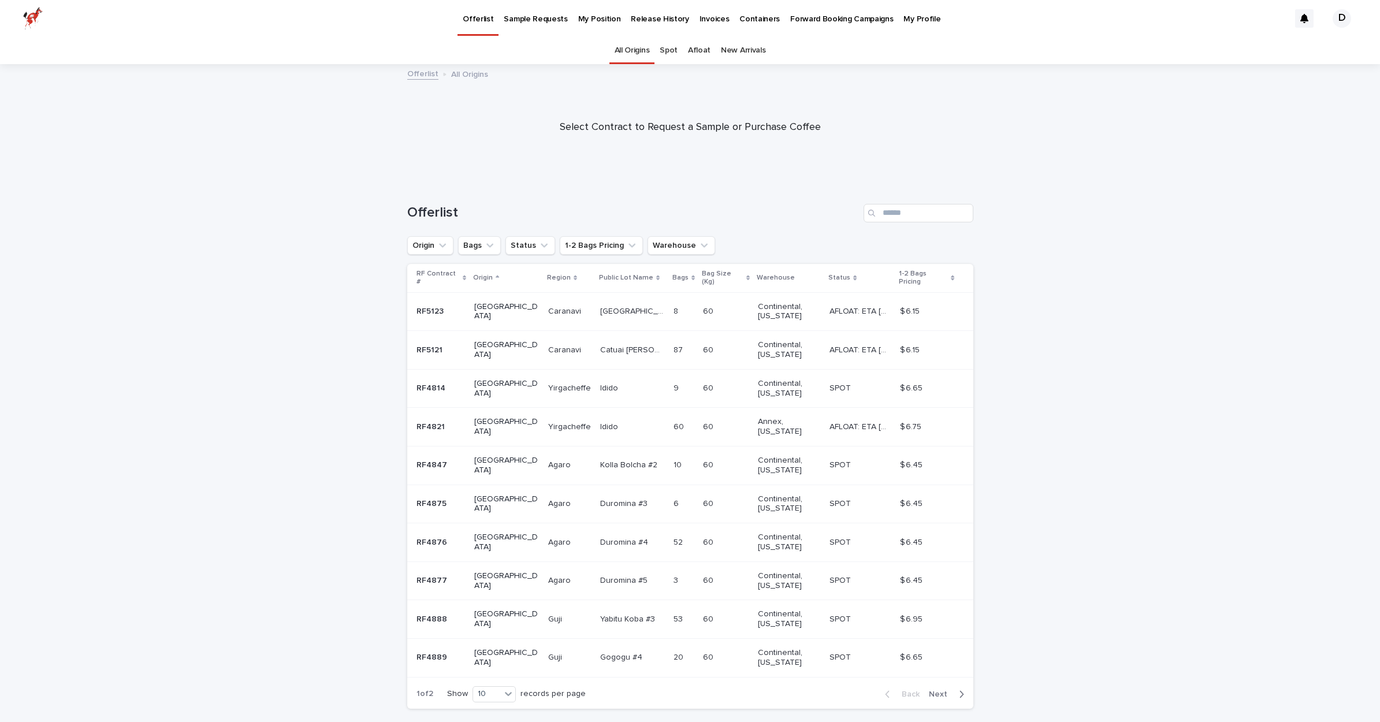
scroll to position [27, 0]
